Goal: Information Seeking & Learning: Learn about a topic

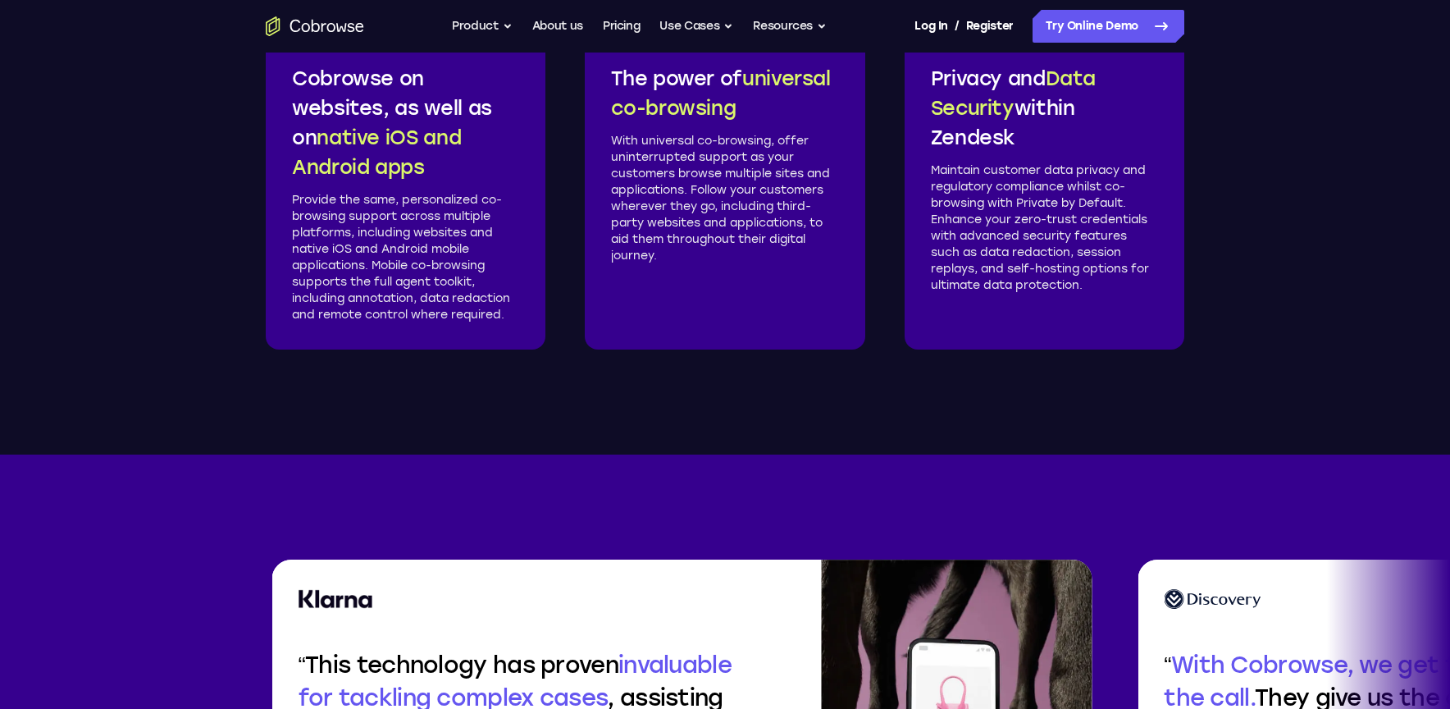
scroll to position [2953, 0]
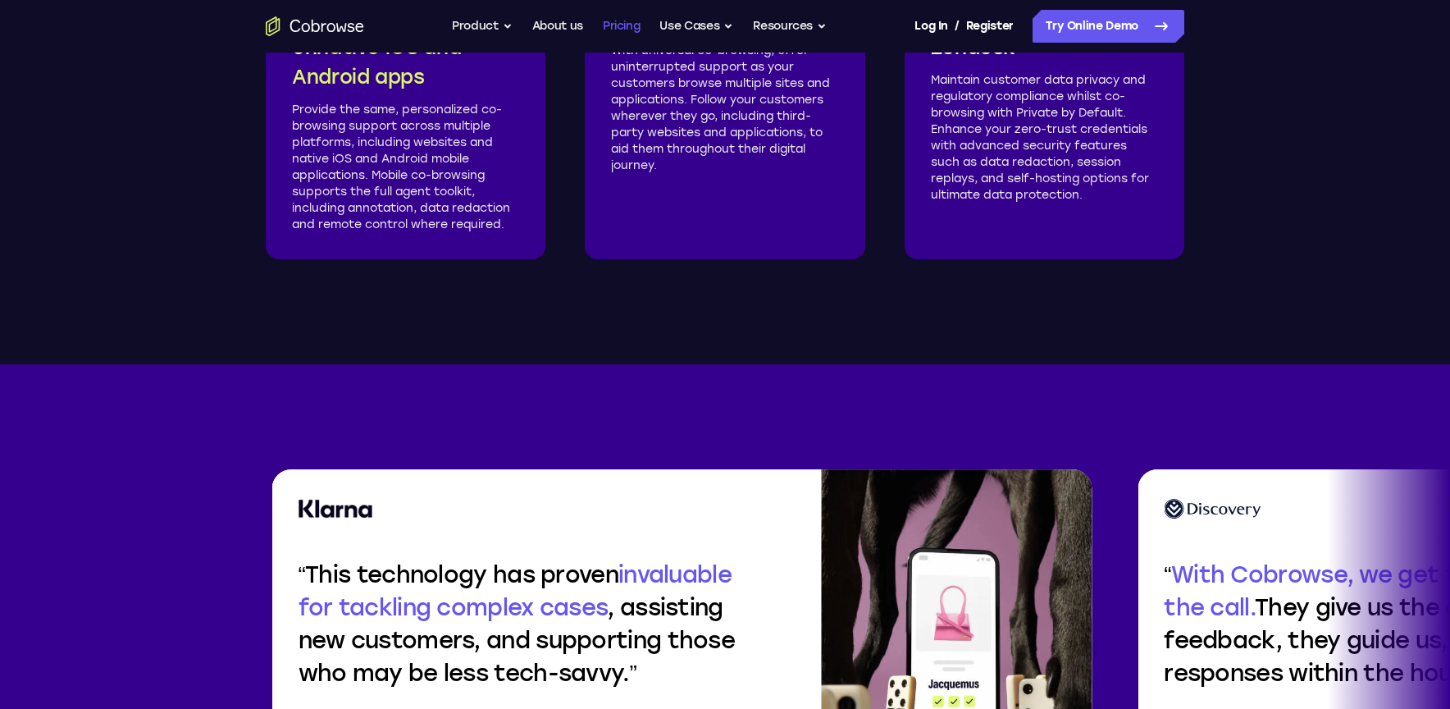
click at [609, 25] on link "Pricing" at bounding box center [622, 26] width 38 height 33
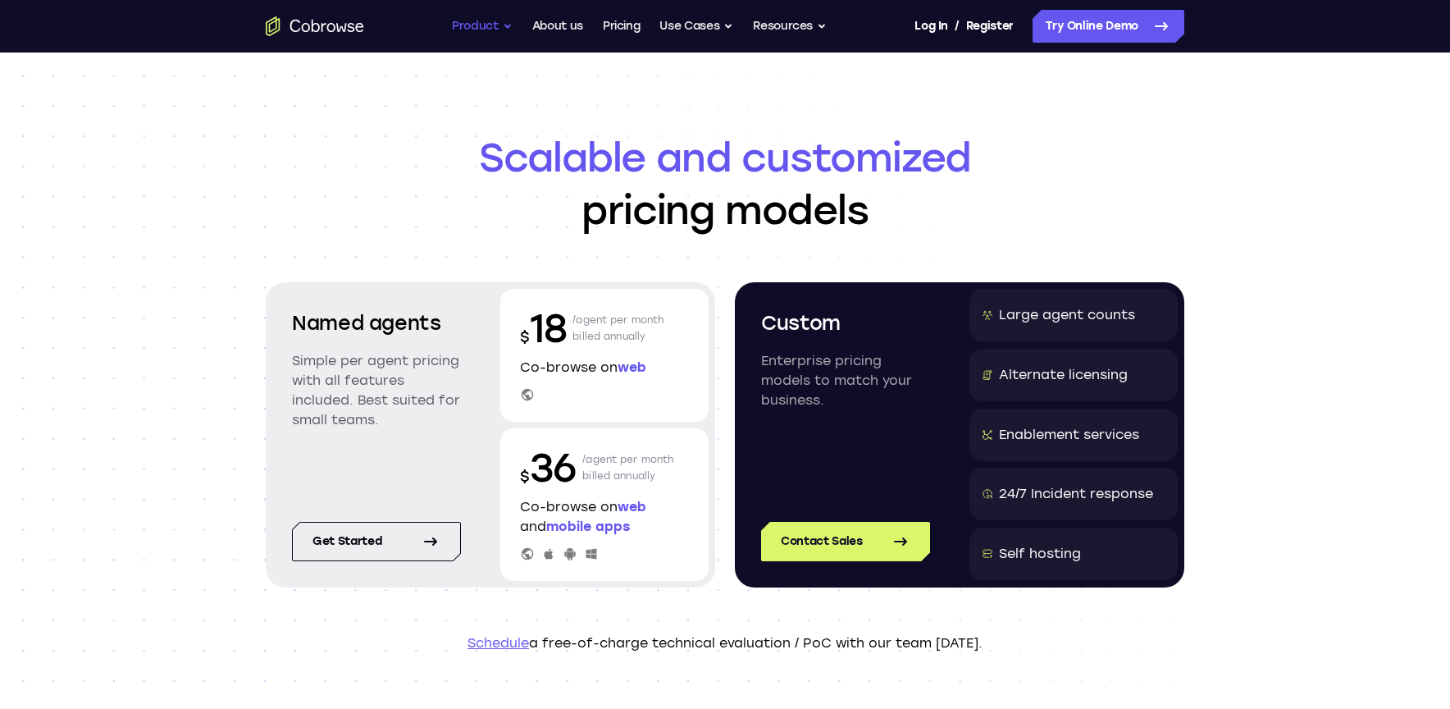
click at [499, 35] on button "Product" at bounding box center [482, 26] width 61 height 33
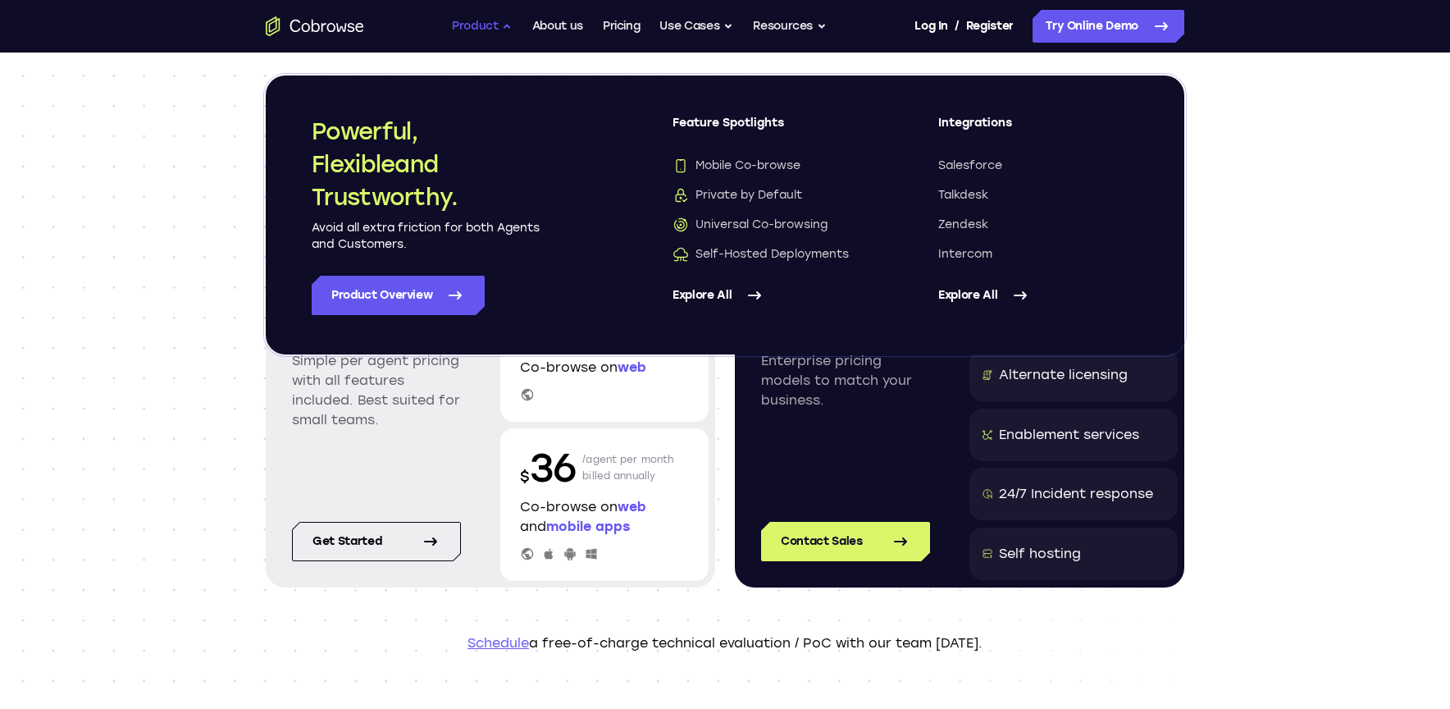
click at [499, 35] on button "Product" at bounding box center [482, 26] width 61 height 33
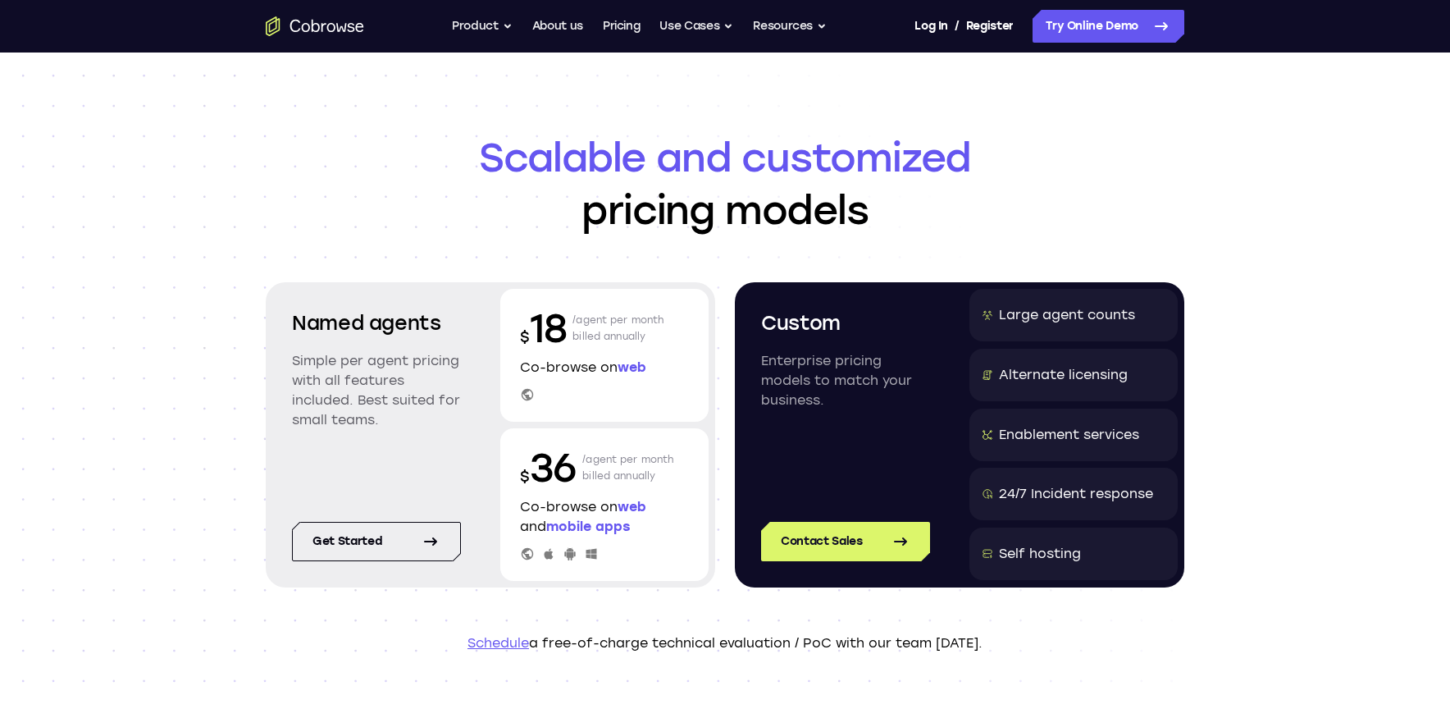
click at [367, 94] on header "Scalable and customized pricing models Named agents Simple per agent pricing wi…" at bounding box center [725, 391] width 1050 height 679
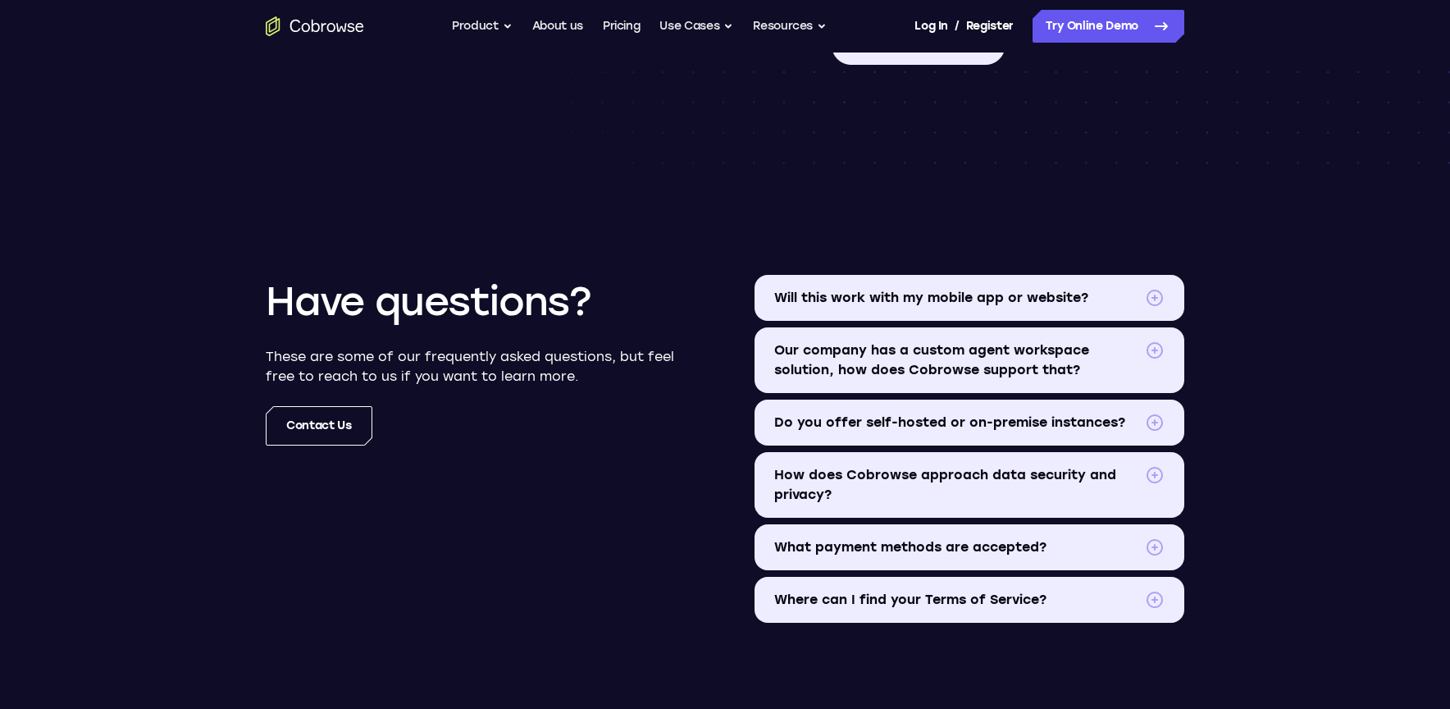
scroll to position [1804, 0]
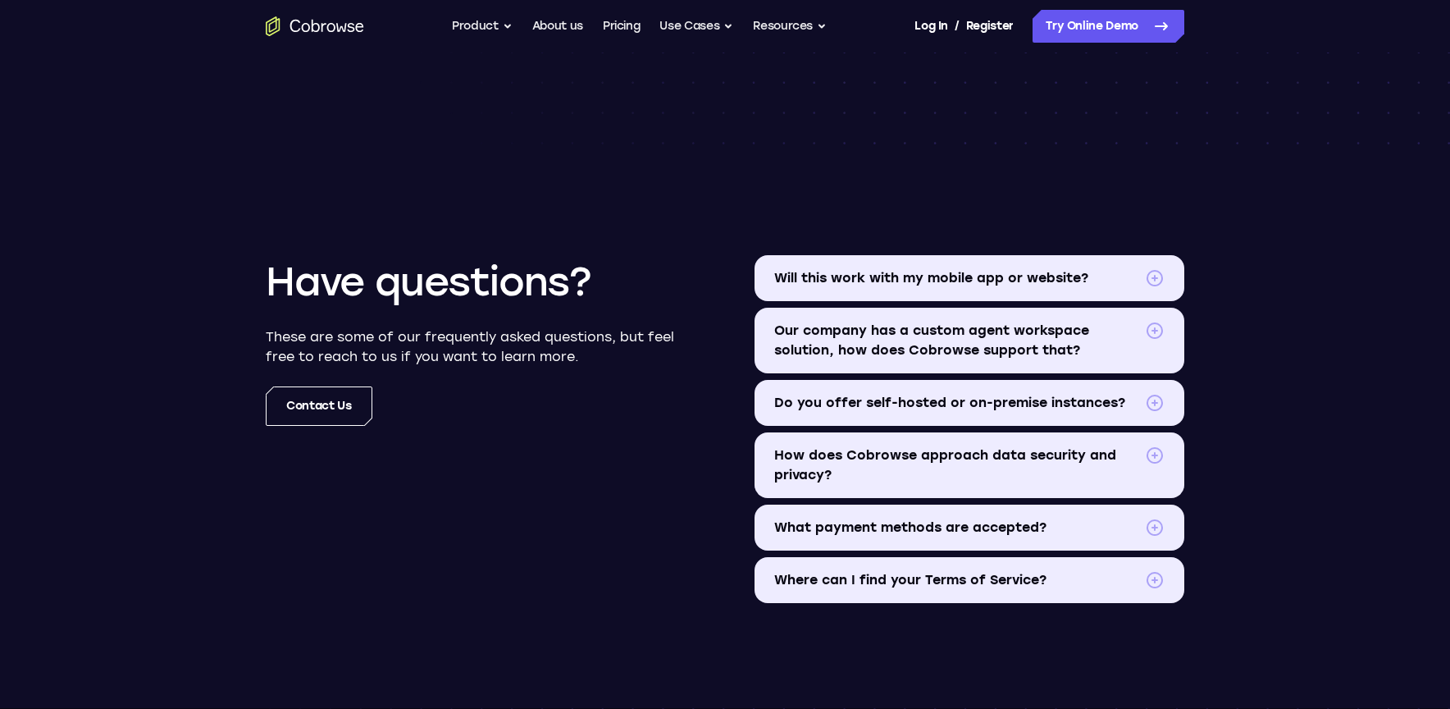
click at [874, 464] on span "How does Cobrowse approach data security and privacy?" at bounding box center [956, 464] width 364 height 39
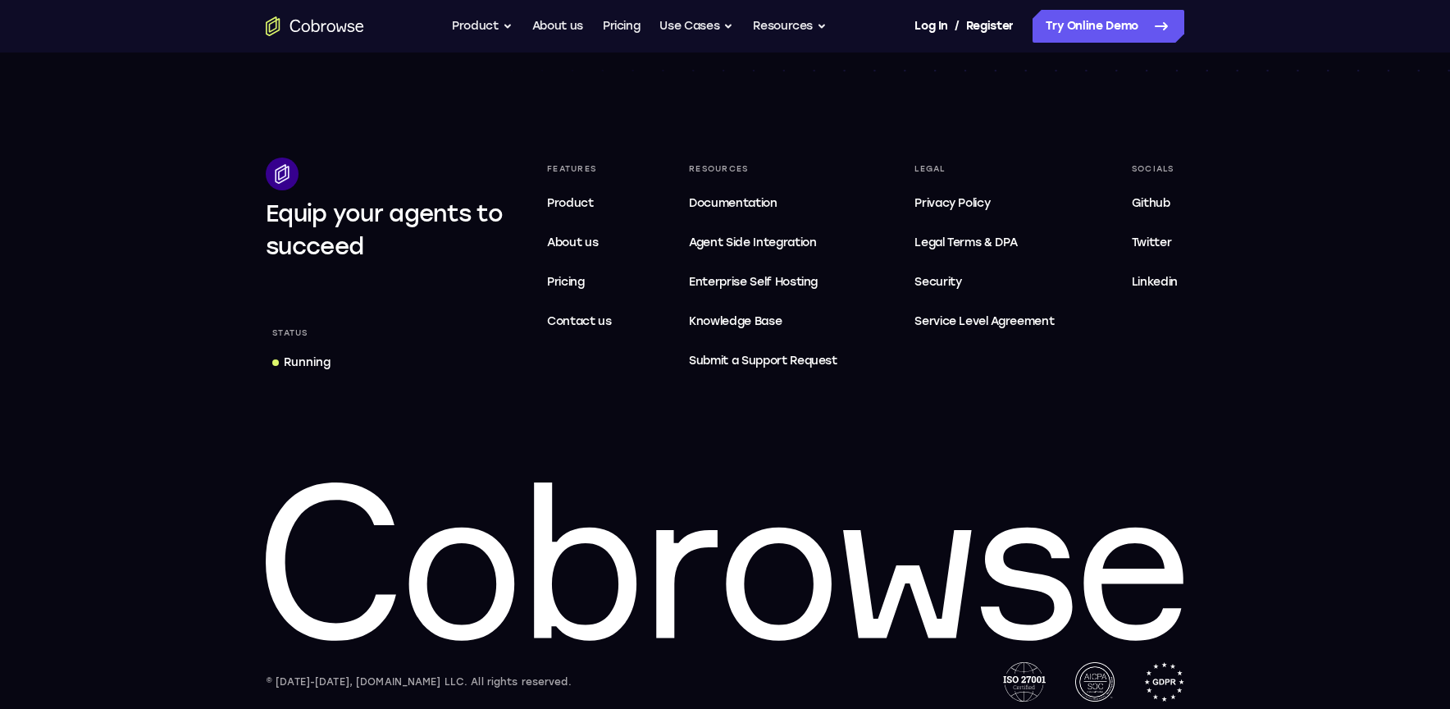
scroll to position [2991, 0]
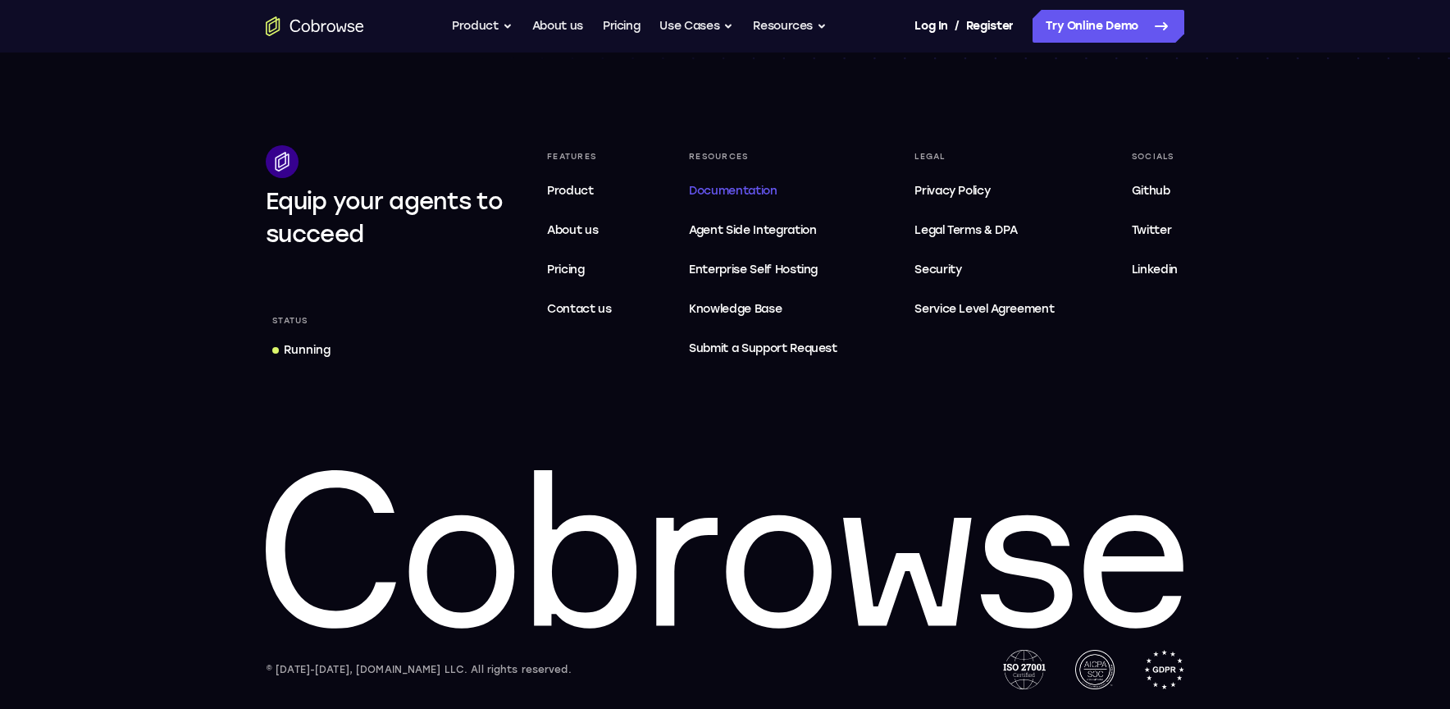
click at [760, 199] on link "Documentation" at bounding box center [763, 191] width 162 height 33
